Goal: Task Accomplishment & Management: Complete application form

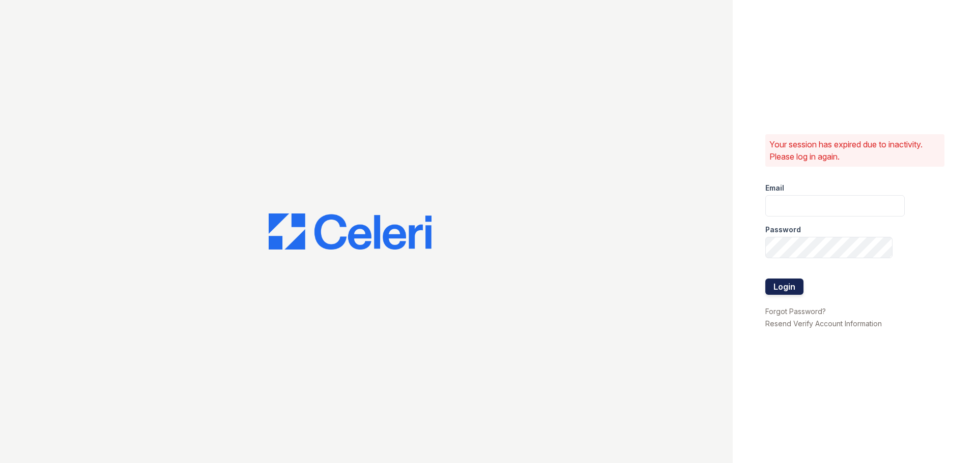
type input "aduran@trinity-pm.com"
click at [788, 291] on button "Login" at bounding box center [784, 287] width 38 height 16
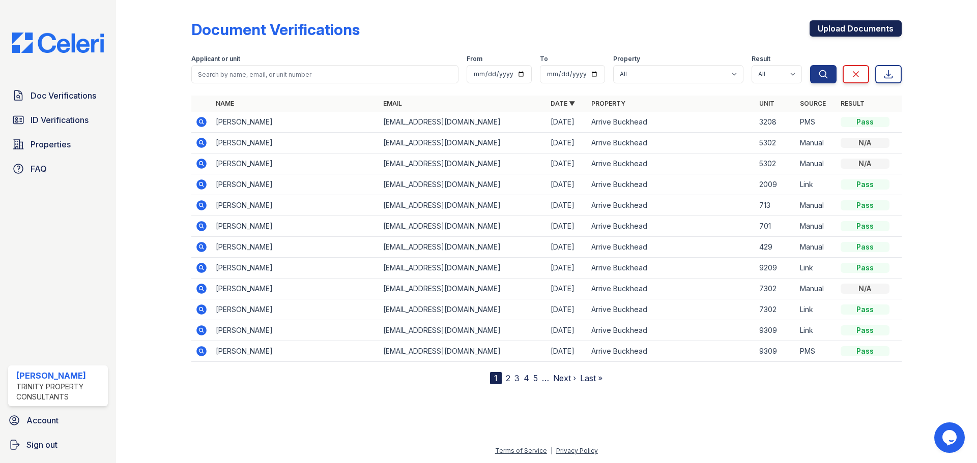
click at [815, 26] on link "Upload Documents" at bounding box center [855, 28] width 92 height 16
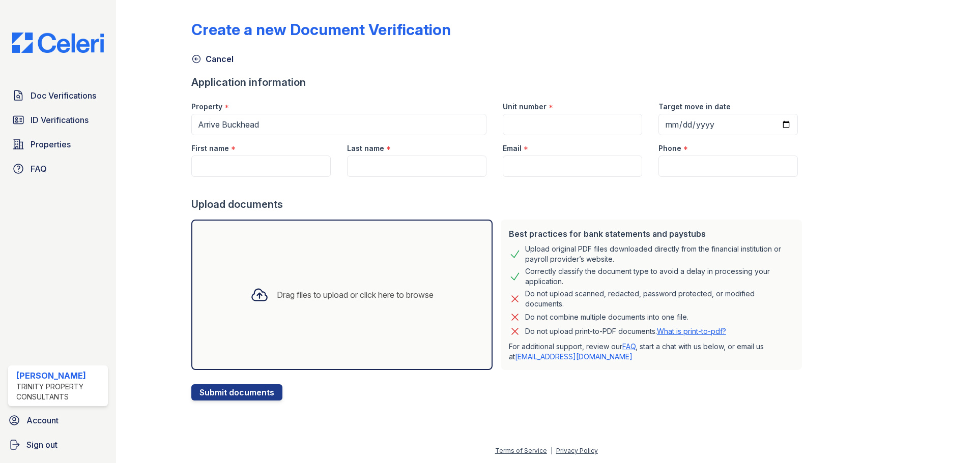
click at [297, 290] on div "Drag files to upload or click here to browse" at bounding box center [355, 295] width 157 height 12
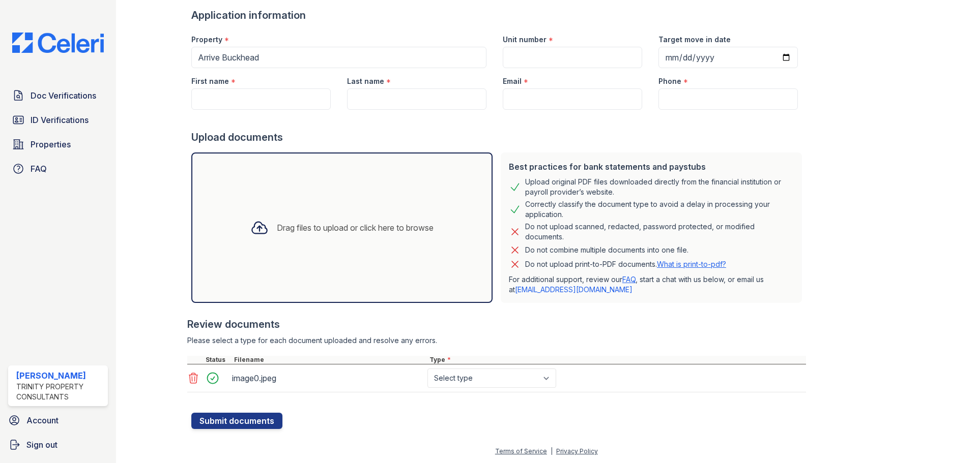
scroll to position [68, 0]
click at [455, 374] on select "Select type Paystub Bank Statement Offer Letter Tax Documents Benefit Award Let…" at bounding box center [491, 377] width 129 height 19
select select "other"
click at [427, 368] on select "Select type Paystub Bank Statement Offer Letter Tax Documents Benefit Award Let…" at bounding box center [491, 377] width 129 height 19
click at [240, 105] on input "First name" at bounding box center [260, 98] width 139 height 21
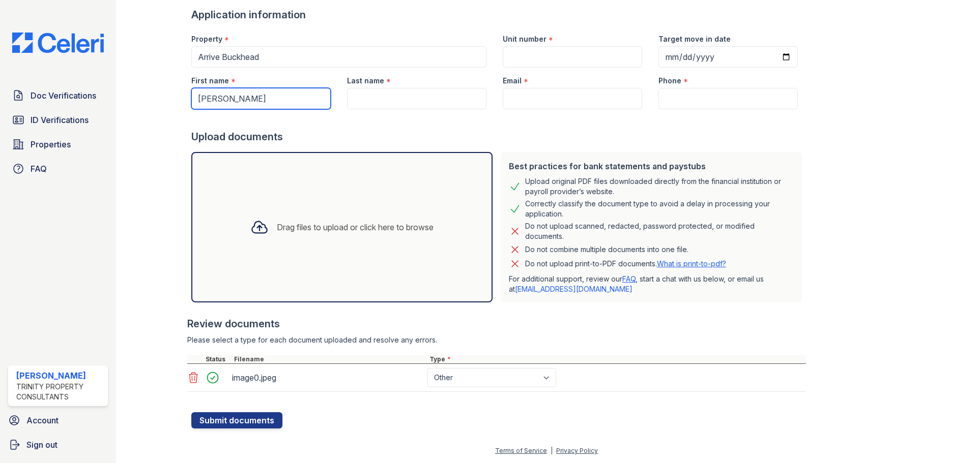
type input "[PERSON_NAME]"
click at [399, 100] on input "Last name" at bounding box center [416, 98] width 139 height 21
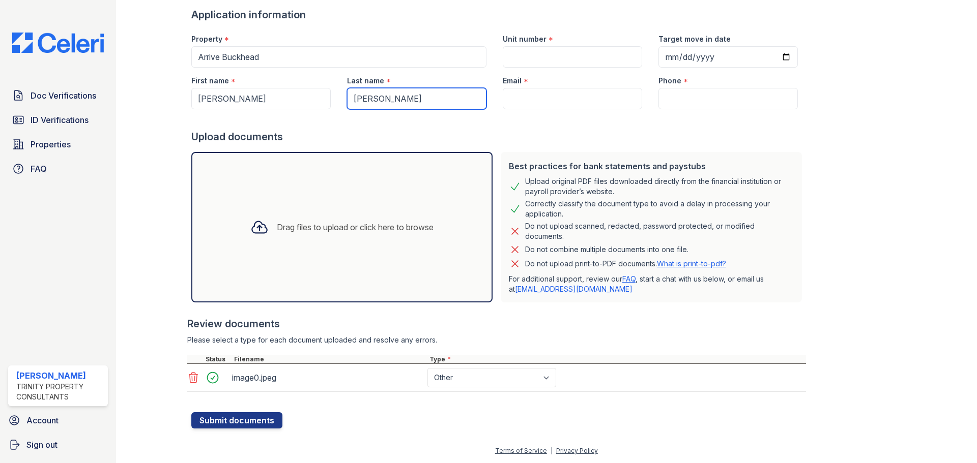
type input "[PERSON_NAME]"
click at [514, 89] on input "Email" at bounding box center [572, 98] width 139 height 21
paste input "[EMAIL_ADDRESS][DOMAIN_NAME]"
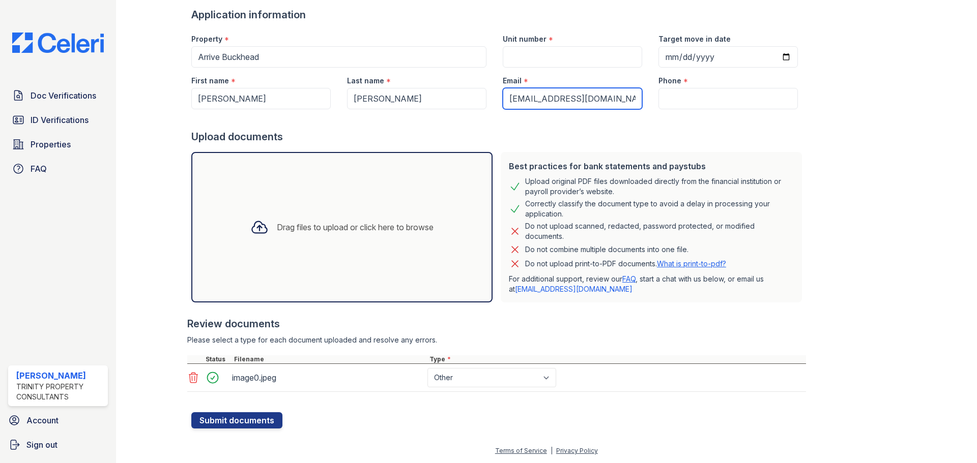
type input "[EMAIL_ADDRESS][DOMAIN_NAME]"
click at [515, 51] on input "Unit number" at bounding box center [572, 56] width 139 height 21
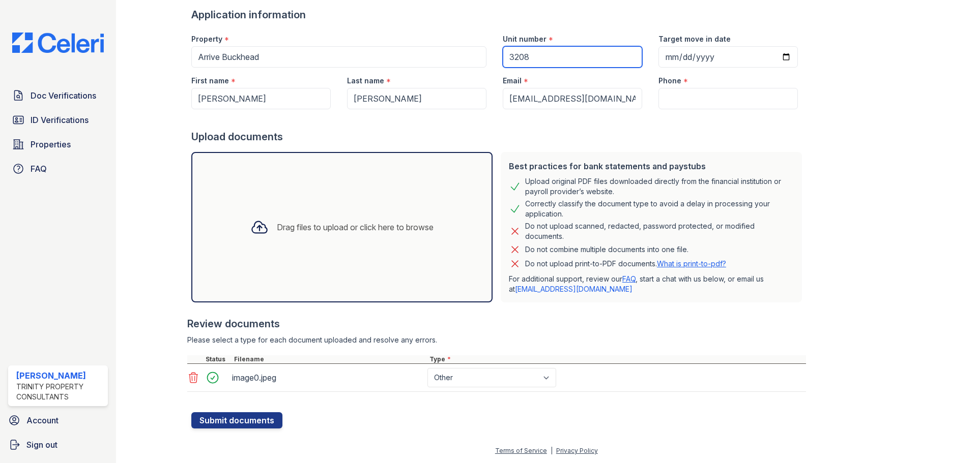
type input "3208"
click at [772, 54] on input "Target move in date" at bounding box center [727, 56] width 139 height 21
type input "2025-10-15"
click at [663, 100] on input "Phone" at bounding box center [727, 98] width 139 height 21
paste input "(919) 709-1860"
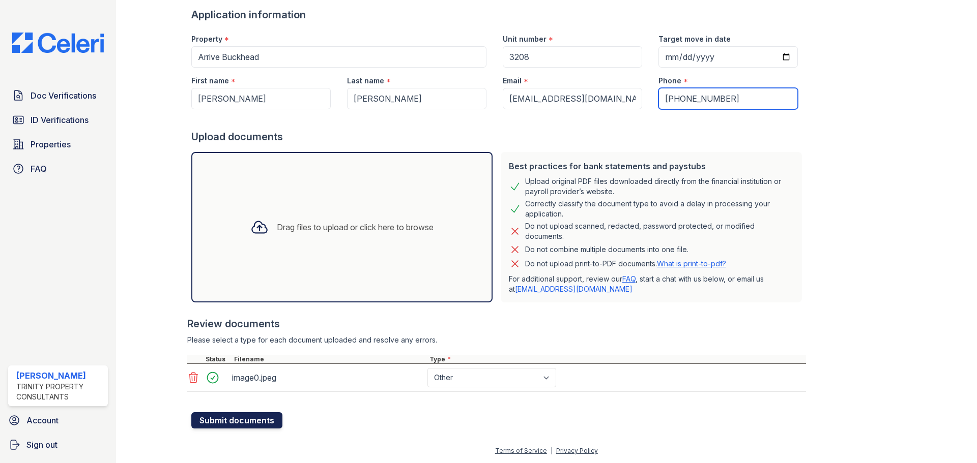
type input "(919) 709-1860"
click at [240, 414] on button "Submit documents" at bounding box center [236, 421] width 91 height 16
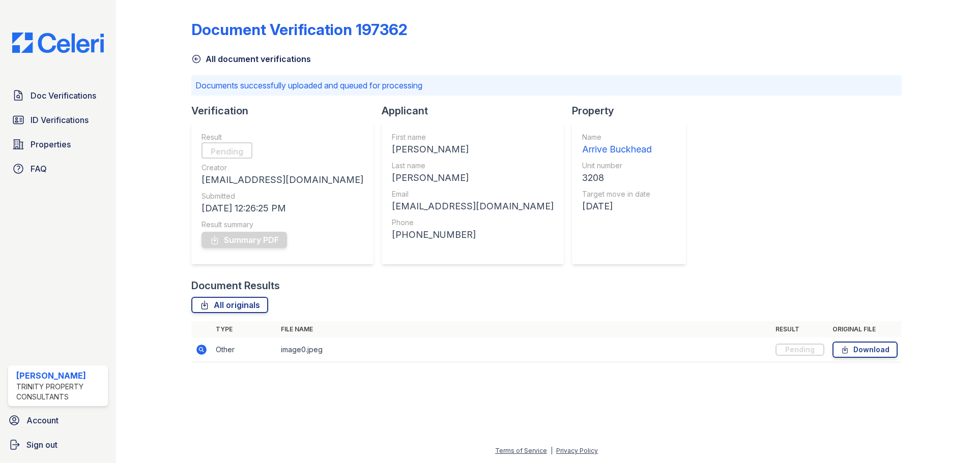
click at [198, 59] on icon at bounding box center [196, 59] width 10 height 10
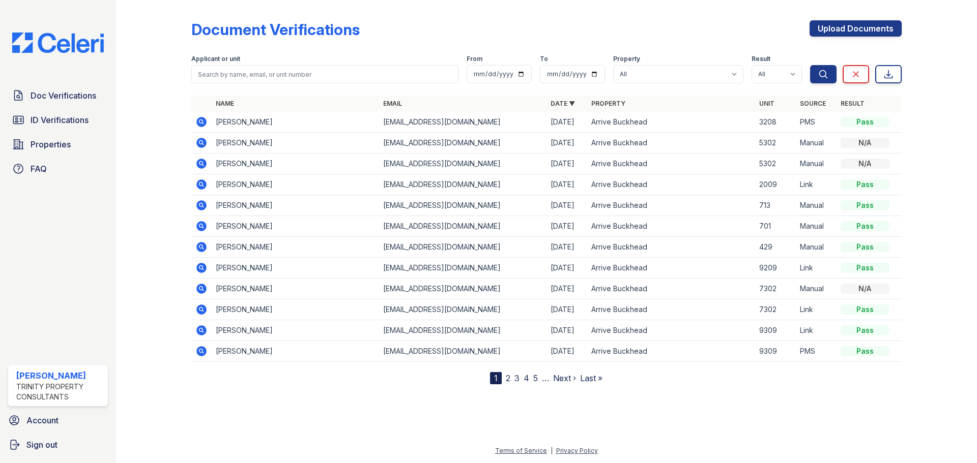
click at [198, 121] on icon at bounding box center [201, 122] width 10 height 10
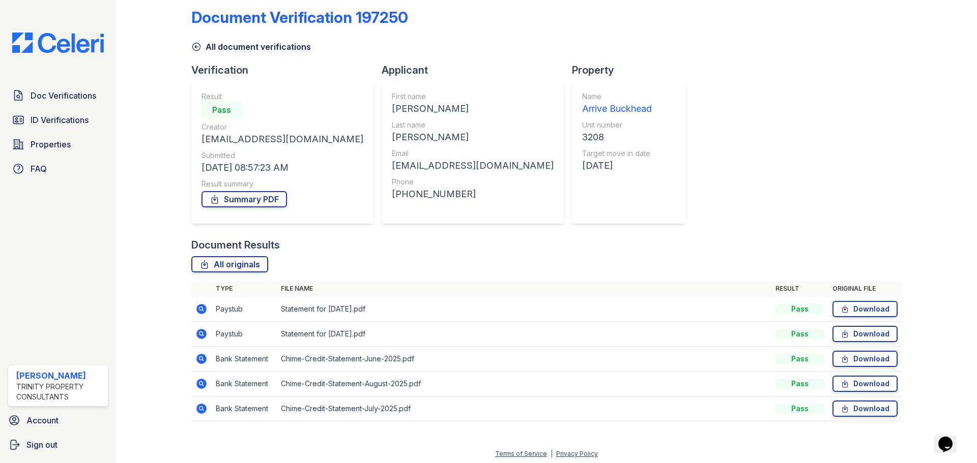
scroll to position [15, 0]
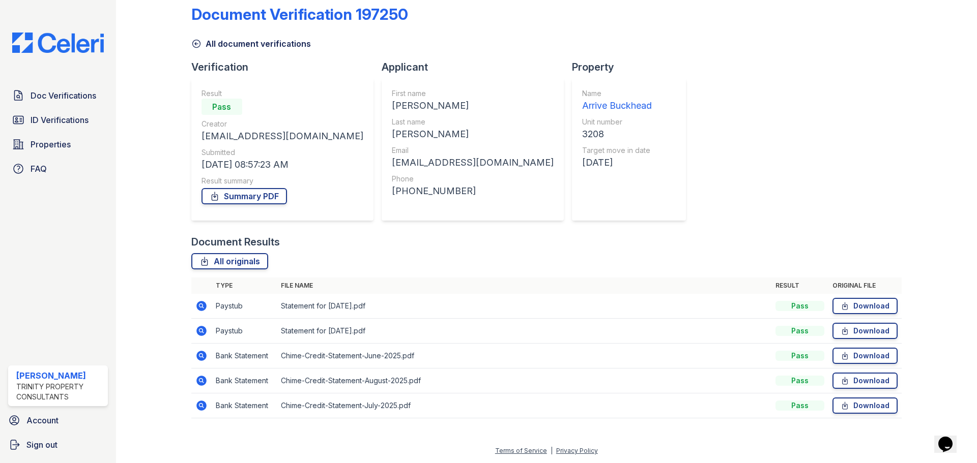
click at [208, 355] on td at bounding box center [201, 356] width 20 height 25
click at [204, 357] on icon at bounding box center [201, 356] width 10 height 10
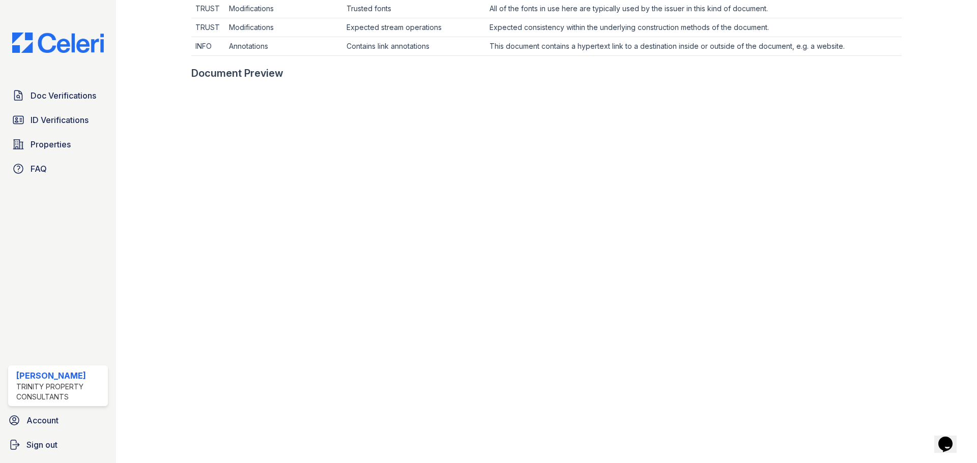
scroll to position [51, 0]
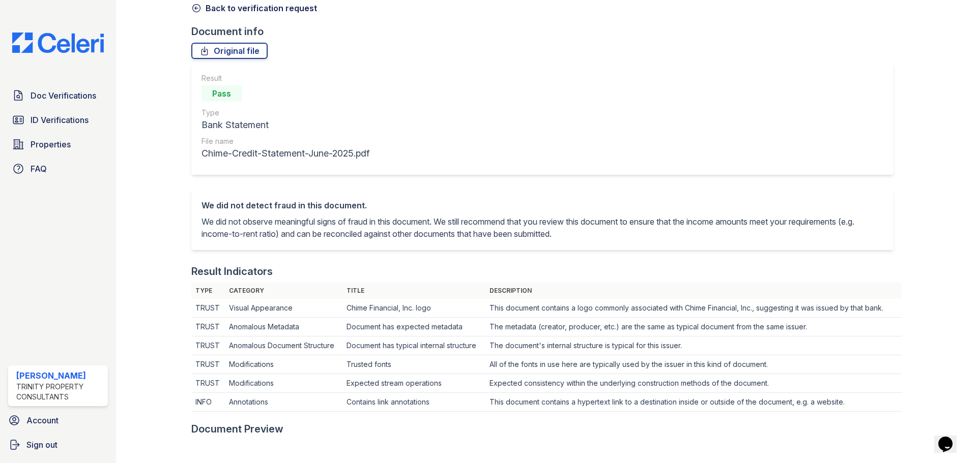
click at [197, 8] on icon at bounding box center [196, 9] width 8 height 8
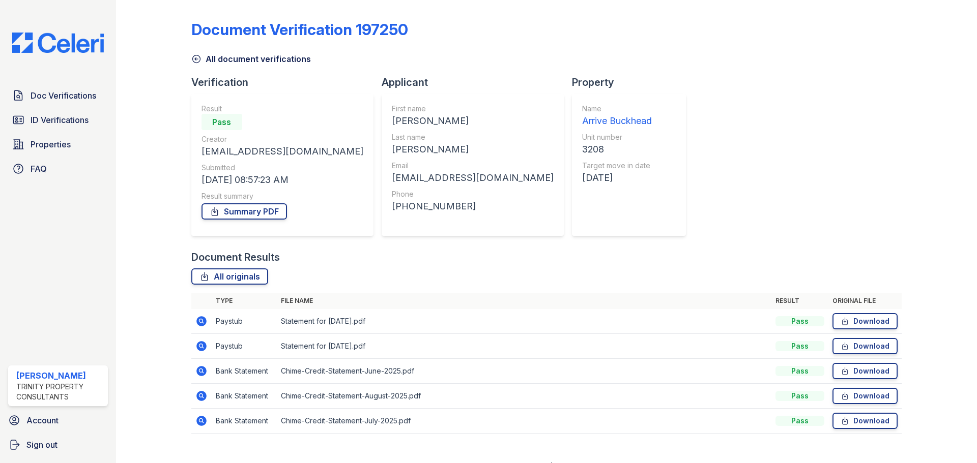
click at [203, 396] on icon at bounding box center [201, 396] width 10 height 10
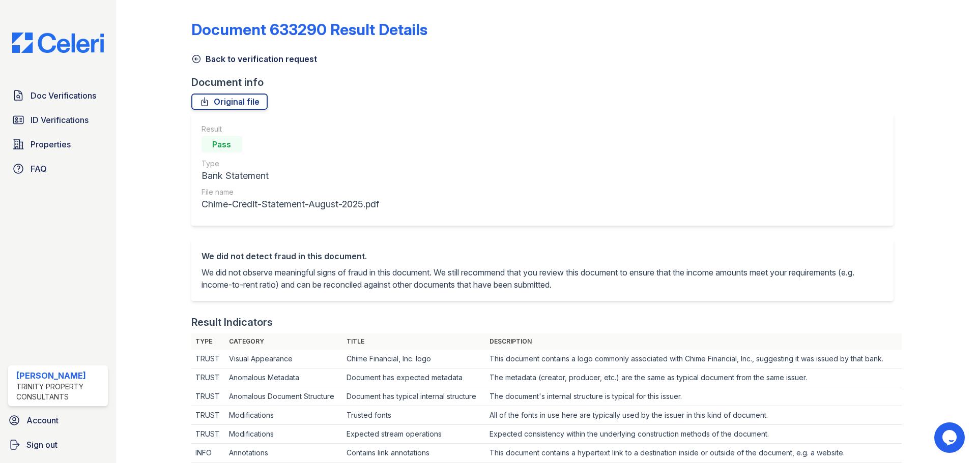
click at [196, 55] on icon at bounding box center [196, 59] width 8 height 8
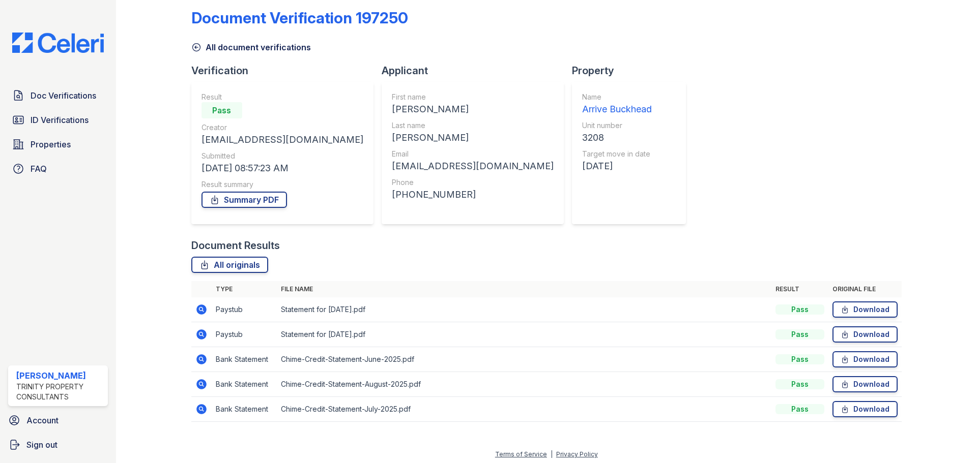
scroll to position [15, 0]
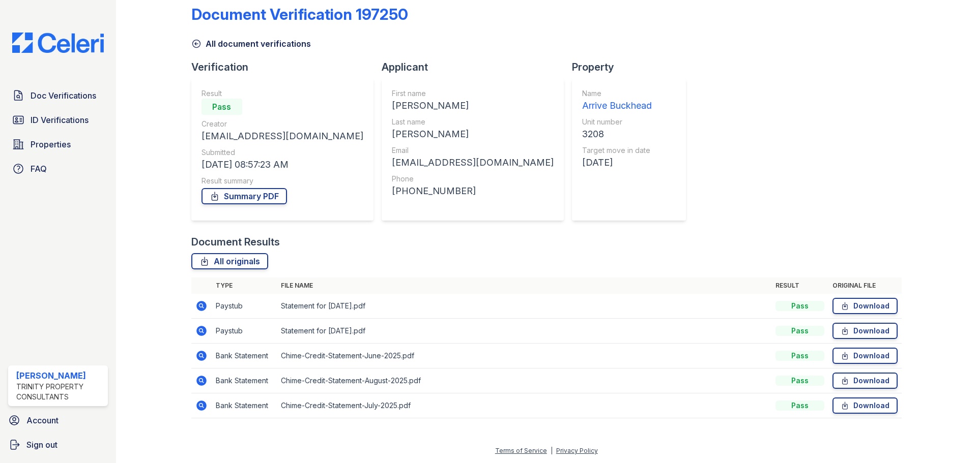
click at [210, 404] on td at bounding box center [201, 406] width 20 height 25
click at [199, 407] on icon at bounding box center [201, 406] width 12 height 12
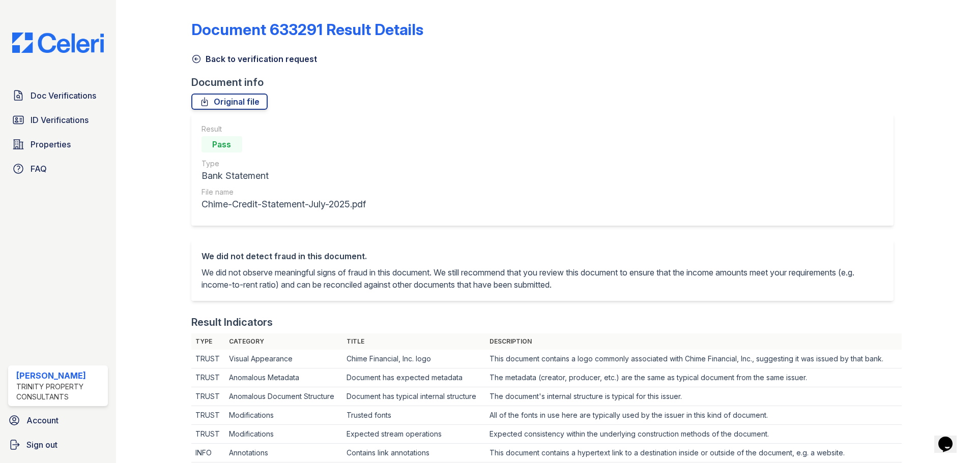
click at [199, 58] on icon at bounding box center [196, 59] width 8 height 8
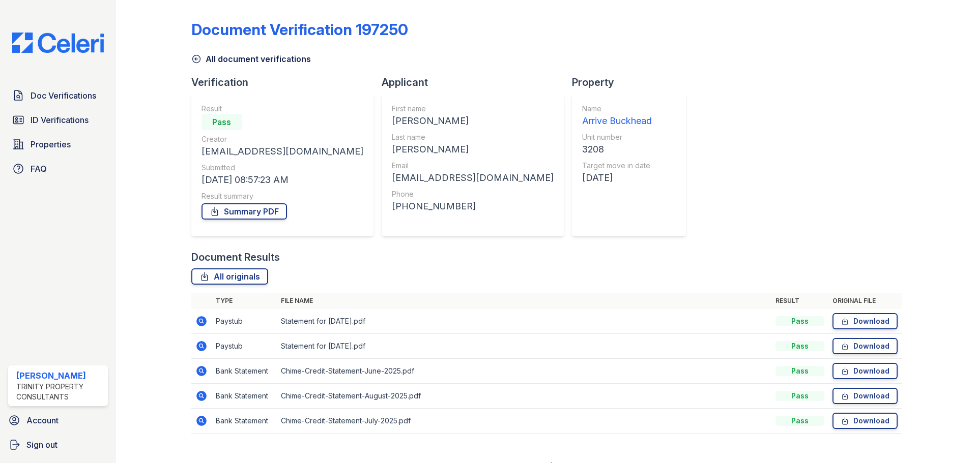
click at [199, 370] on icon at bounding box center [200, 370] width 3 height 3
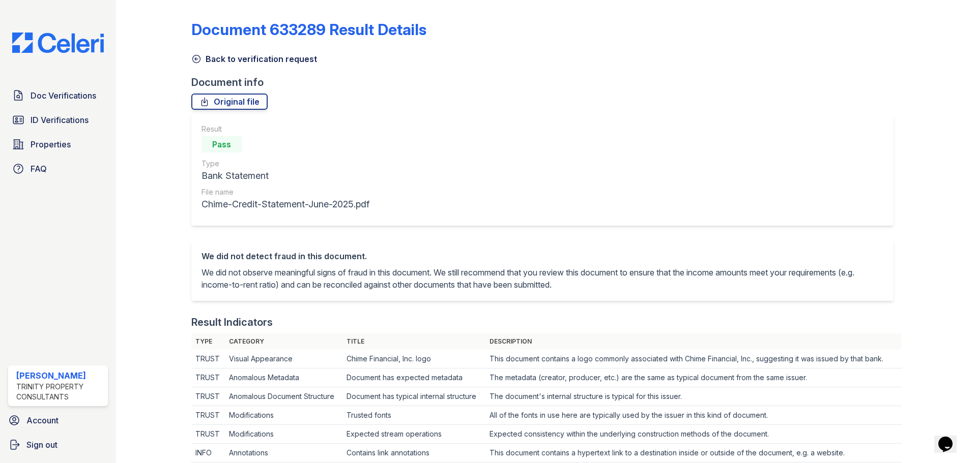
click at [192, 53] on link "Back to verification request" at bounding box center [254, 59] width 126 height 12
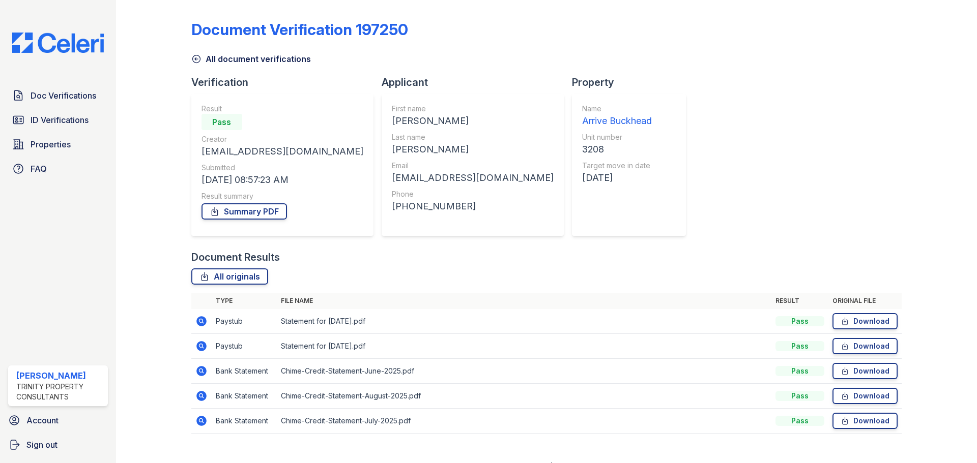
click at [207, 348] on td at bounding box center [201, 346] width 20 height 25
click at [202, 348] on icon at bounding box center [201, 346] width 12 height 12
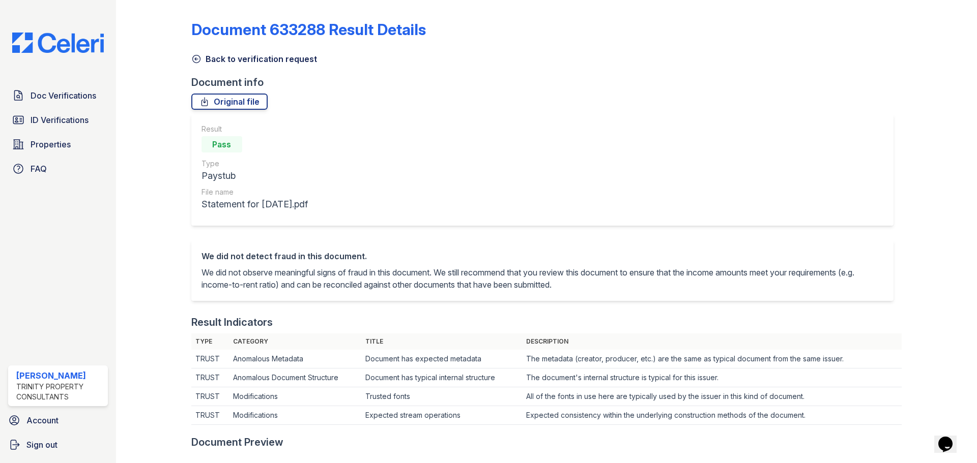
click at [198, 58] on icon at bounding box center [196, 59] width 10 height 10
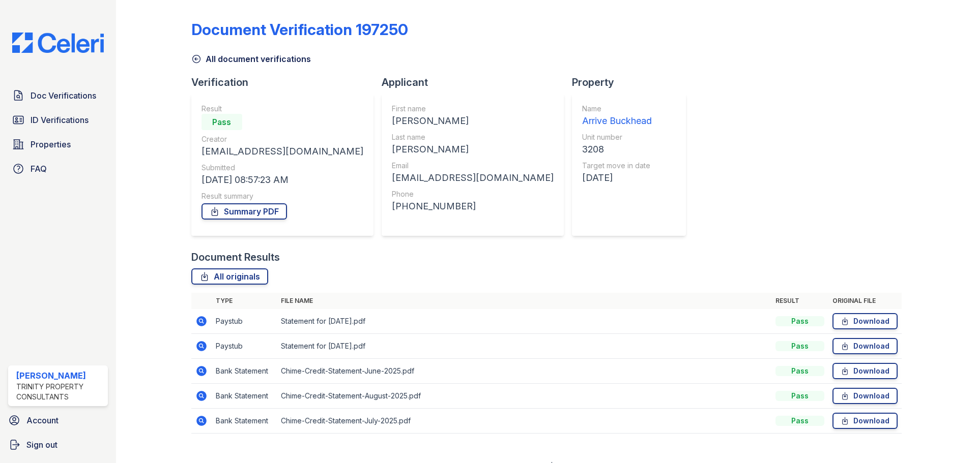
click at [198, 58] on icon at bounding box center [196, 59] width 10 height 10
